Goal: Navigation & Orientation: Find specific page/section

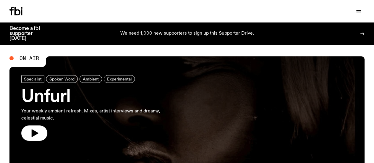
click at [0, 0] on icon "button" at bounding box center [0, 0] width 0 height 0
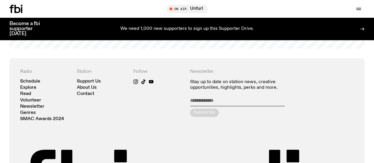
scroll to position [1185, 0]
click at [92, 90] on link "About Us" at bounding box center [87, 87] width 20 height 4
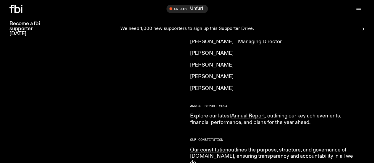
scroll to position [626, 0]
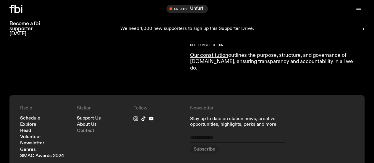
click at [90, 129] on link "Contact" at bounding box center [85, 131] width 17 height 4
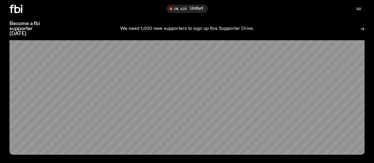
scroll to position [67, 0]
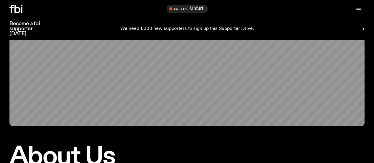
click at [0, 0] on link "Explore" at bounding box center [0, 0] width 0 height 0
